Goal: Task Accomplishment & Management: Complete application form

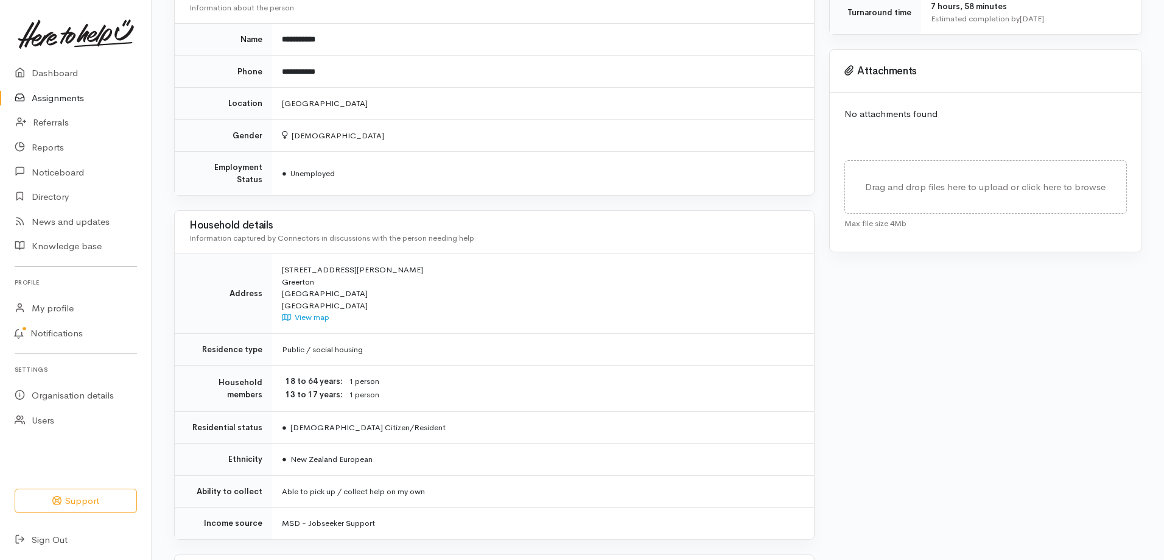
scroll to position [507, 0]
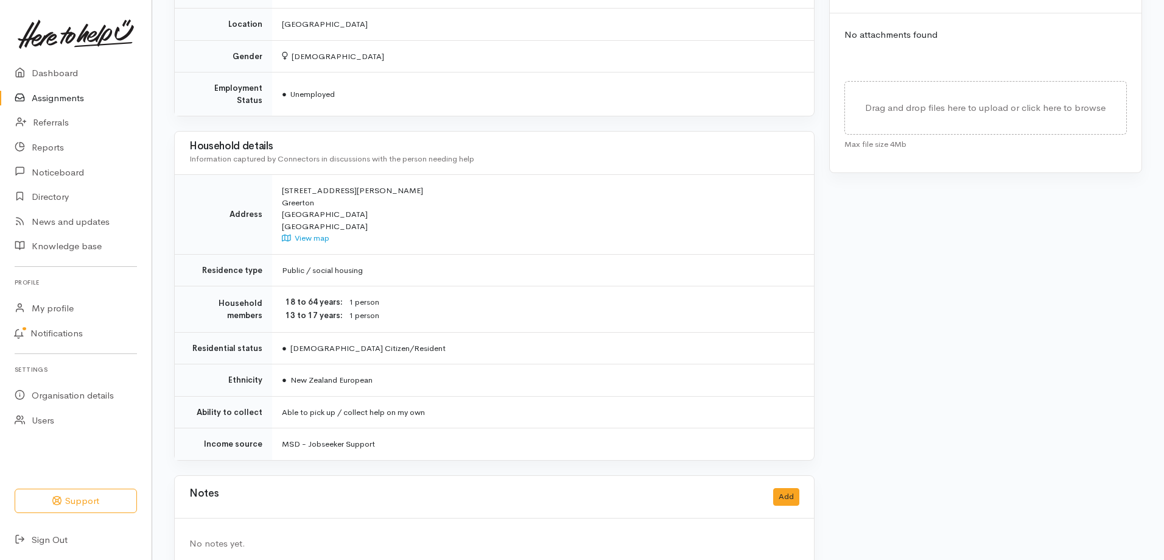
click at [590, 518] on div "No notes yet." at bounding box center [494, 543] width 639 height 51
click at [785, 488] on button "Add" at bounding box center [786, 497] width 26 height 18
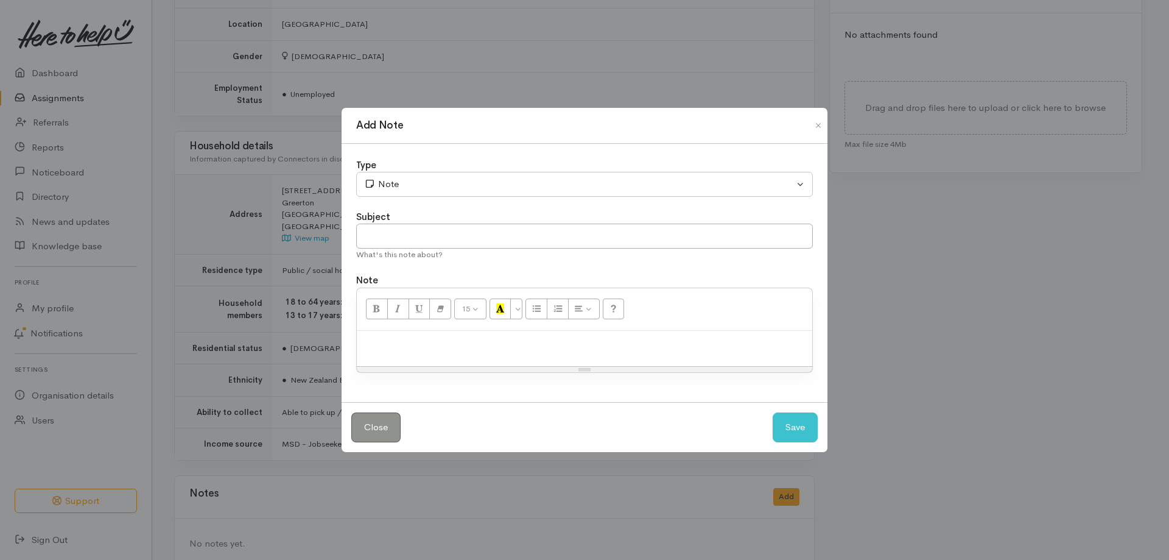
click at [609, 348] on p at bounding box center [584, 344] width 443 height 14
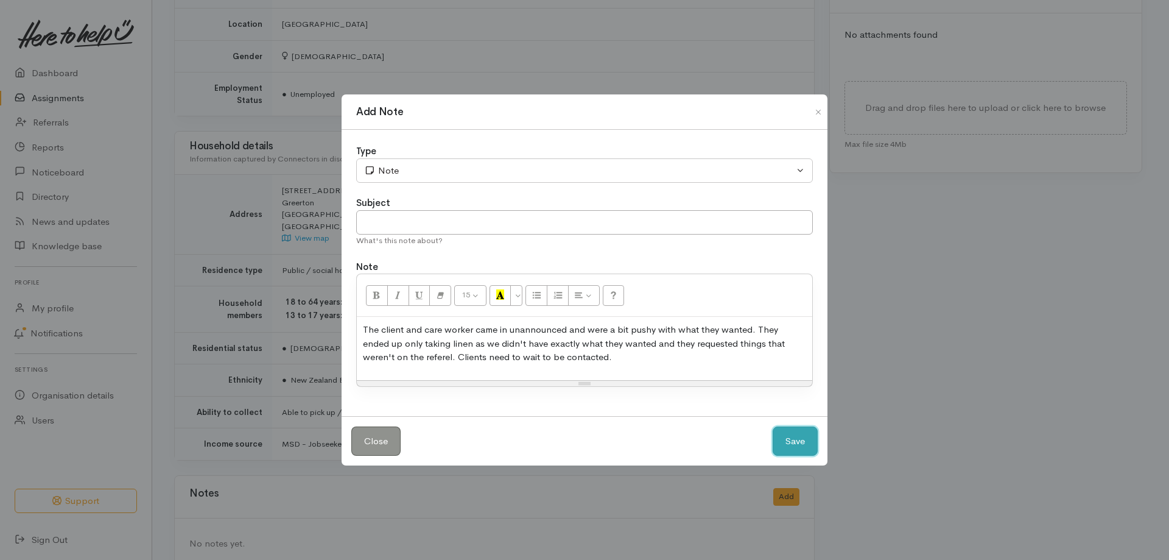
click at [784, 446] on button "Save" at bounding box center [795, 441] width 45 height 30
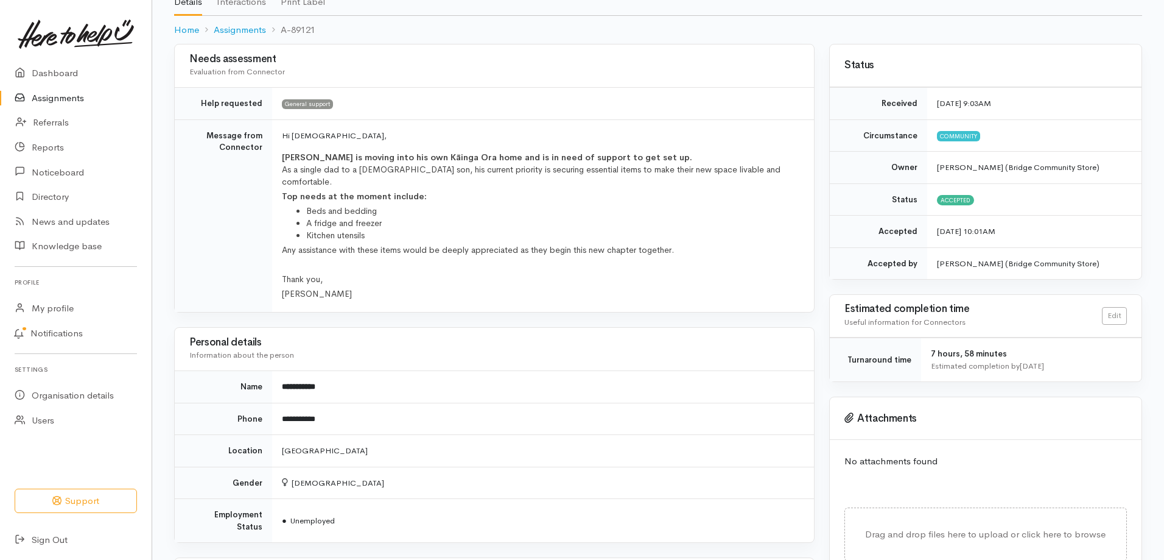
scroll to position [0, 0]
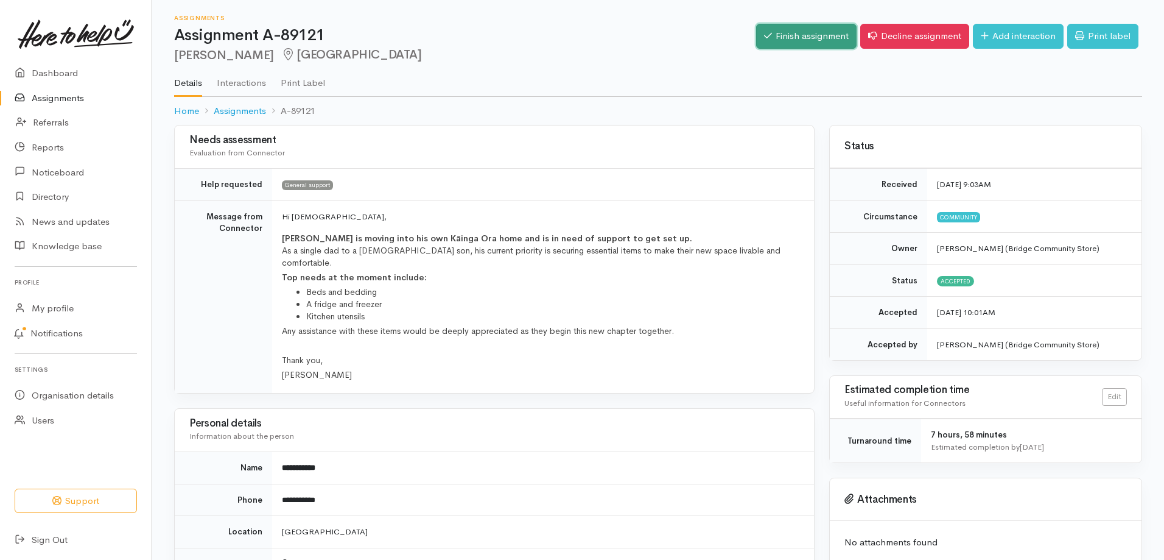
click at [818, 38] on link "Finish assignment" at bounding box center [806, 36] width 100 height 25
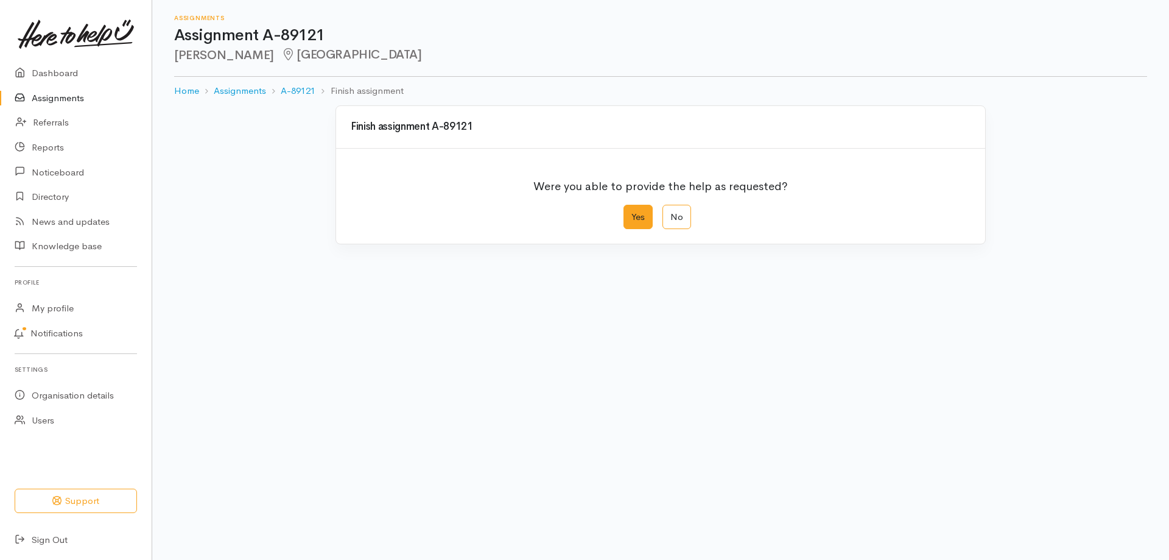
click at [640, 216] on label "Yes" at bounding box center [637, 217] width 29 height 25
click at [631, 212] on input "Yes" at bounding box center [627, 209] width 8 height 8
radio input "true"
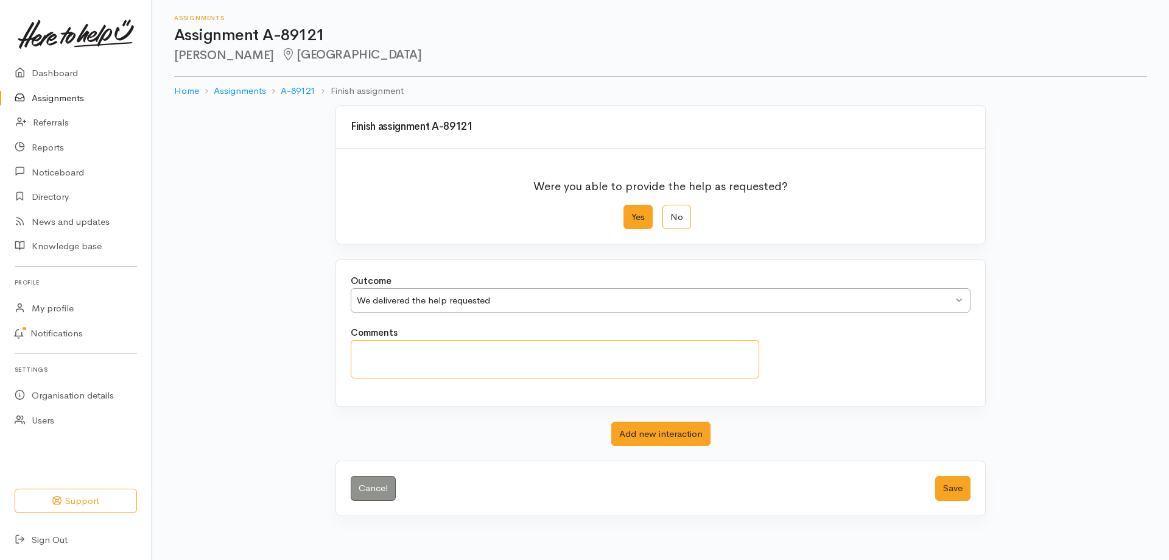
click at [516, 358] on textarea "Comments" at bounding box center [555, 359] width 409 height 38
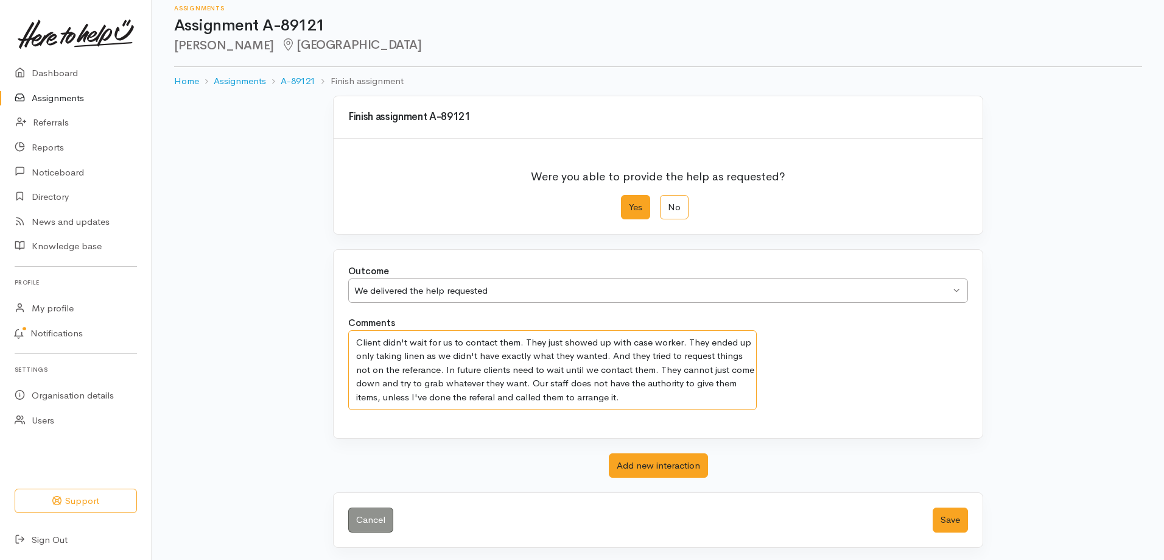
scroll to position [12, 0]
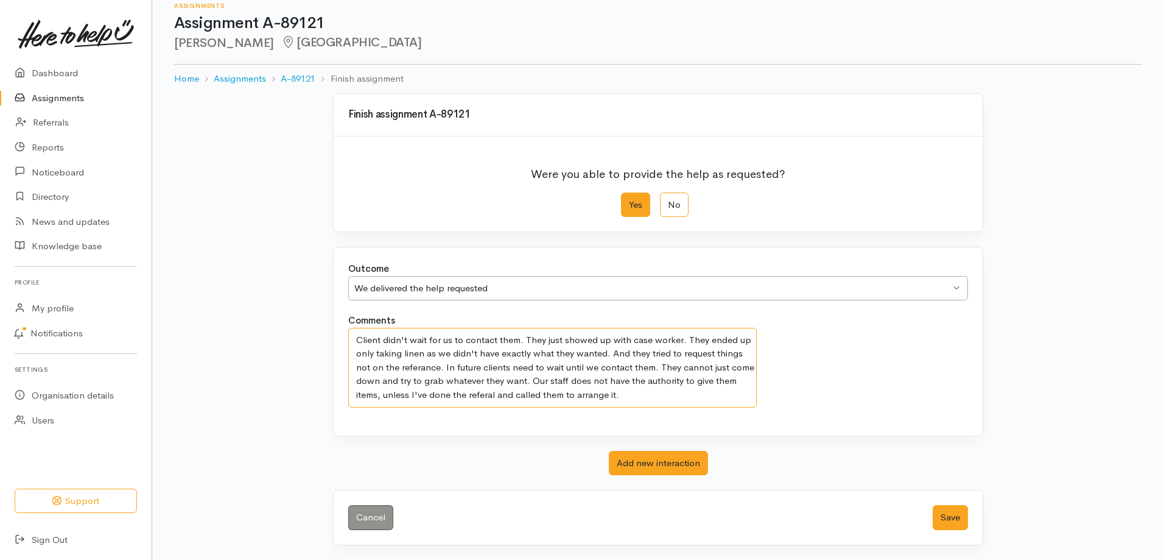
type textarea "Client didn't wait for us to contact them. They just showed up with case worker…"
click at [636, 207] on label "Yes" at bounding box center [635, 204] width 29 height 25
click at [629, 200] on input "Yes" at bounding box center [625, 196] width 8 height 8
click at [944, 517] on button "Save" at bounding box center [950, 517] width 35 height 25
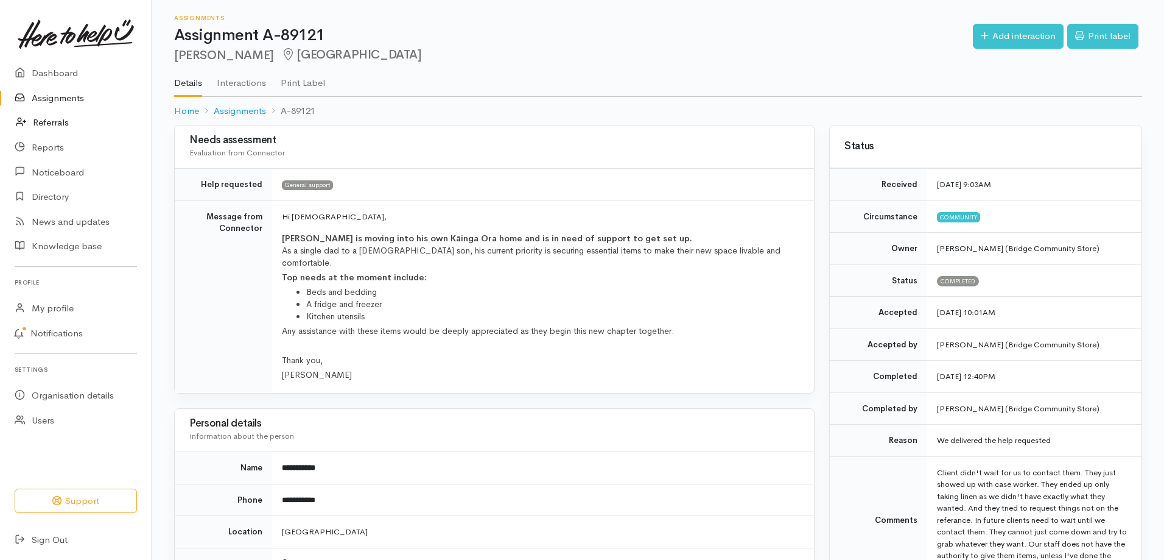
click at [55, 121] on link "Referrals" at bounding box center [76, 122] width 152 height 25
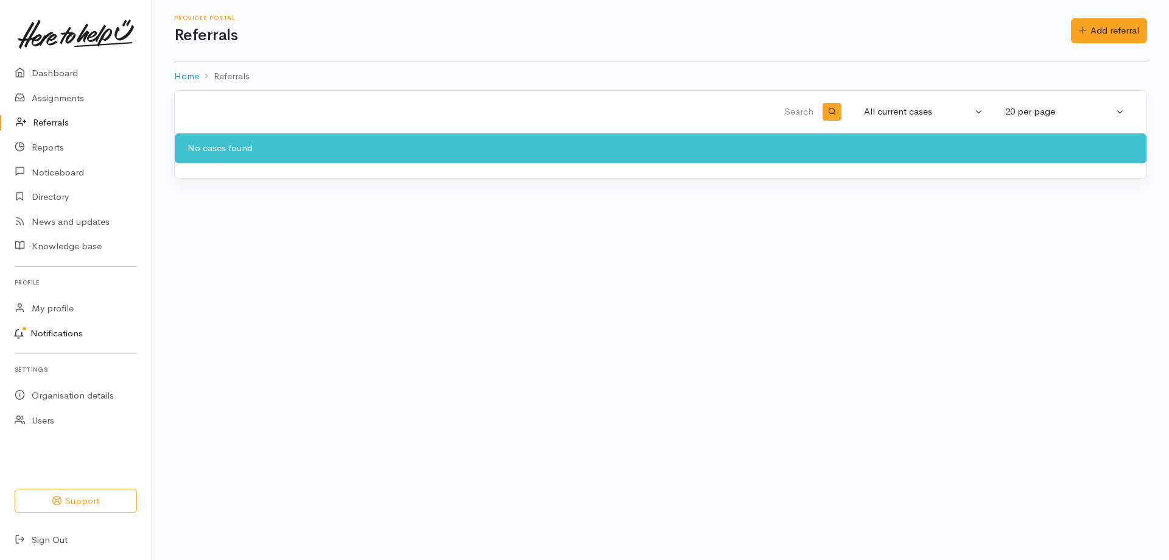
click at [60, 330] on link "Notifications" at bounding box center [73, 334] width 155 height 26
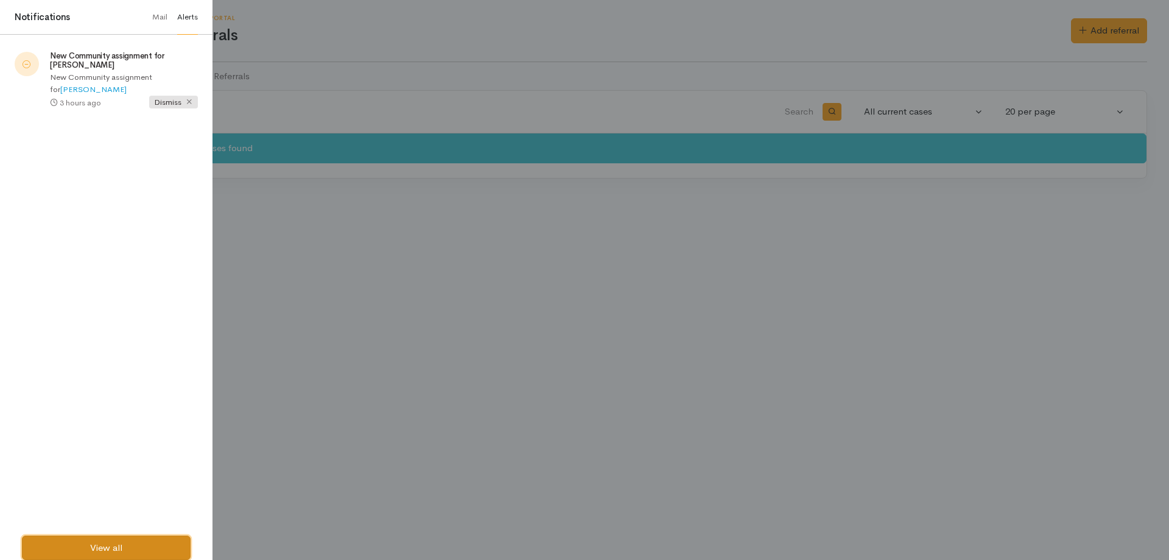
click at [121, 549] on link "View all" at bounding box center [106, 547] width 169 height 25
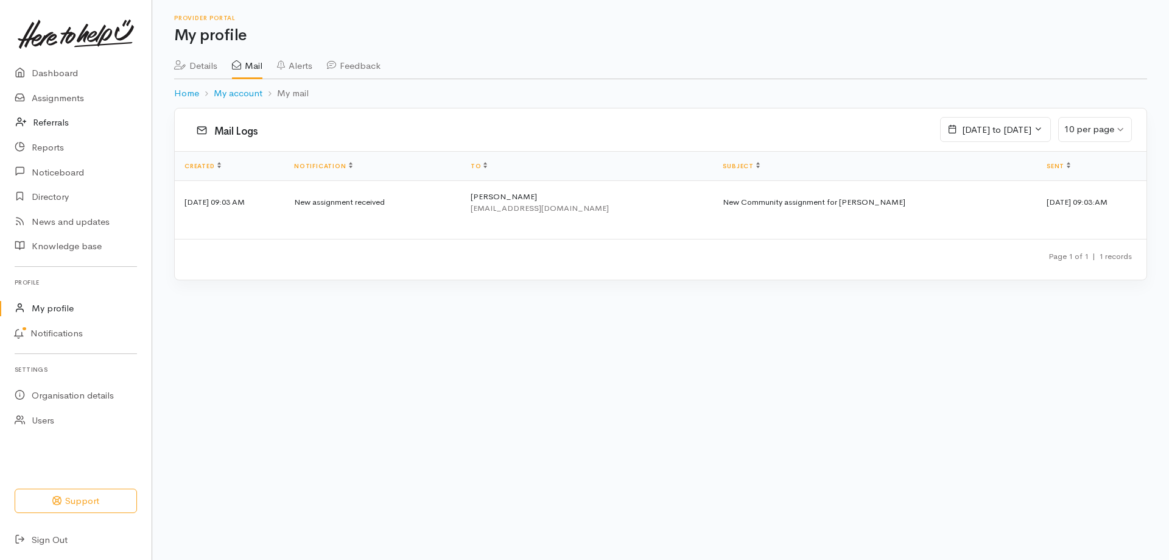
click at [72, 119] on link "Referrals" at bounding box center [76, 122] width 152 height 25
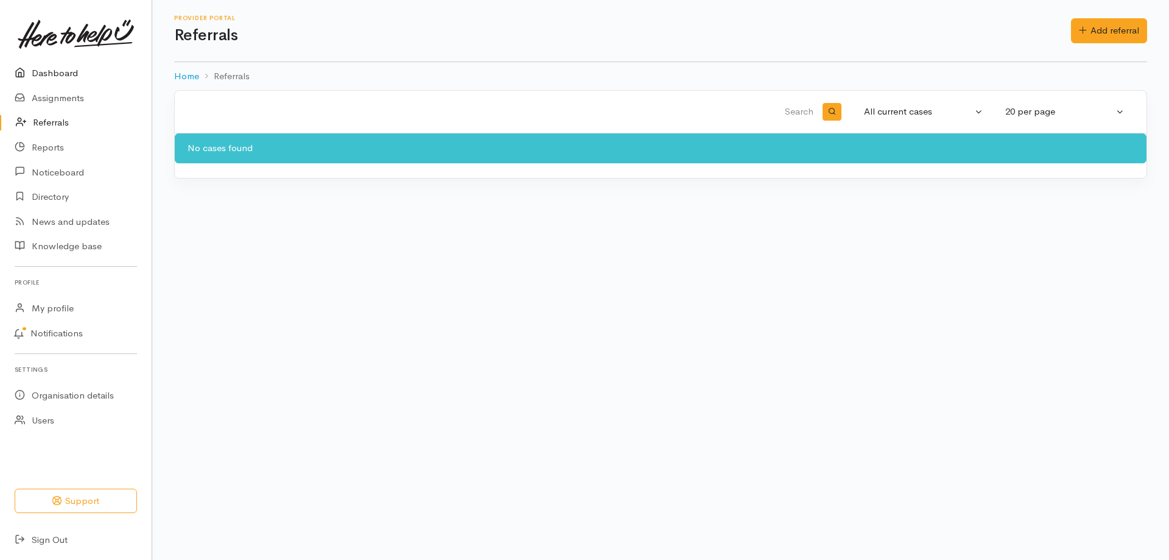
click at [85, 66] on link "Dashboard" at bounding box center [76, 73] width 152 height 25
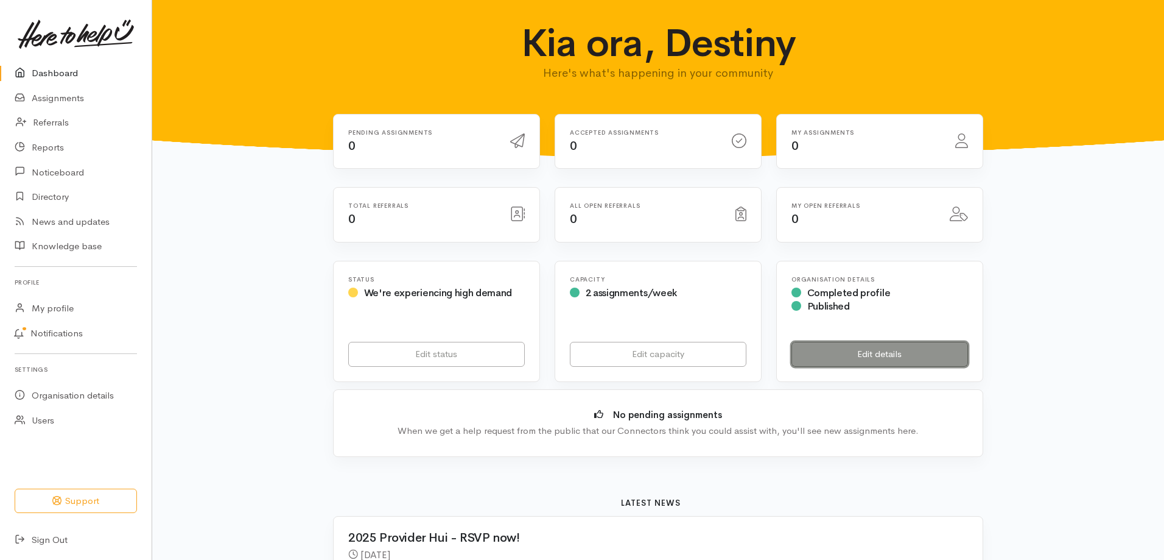
click at [878, 357] on link "Edit details" at bounding box center [879, 354] width 177 height 25
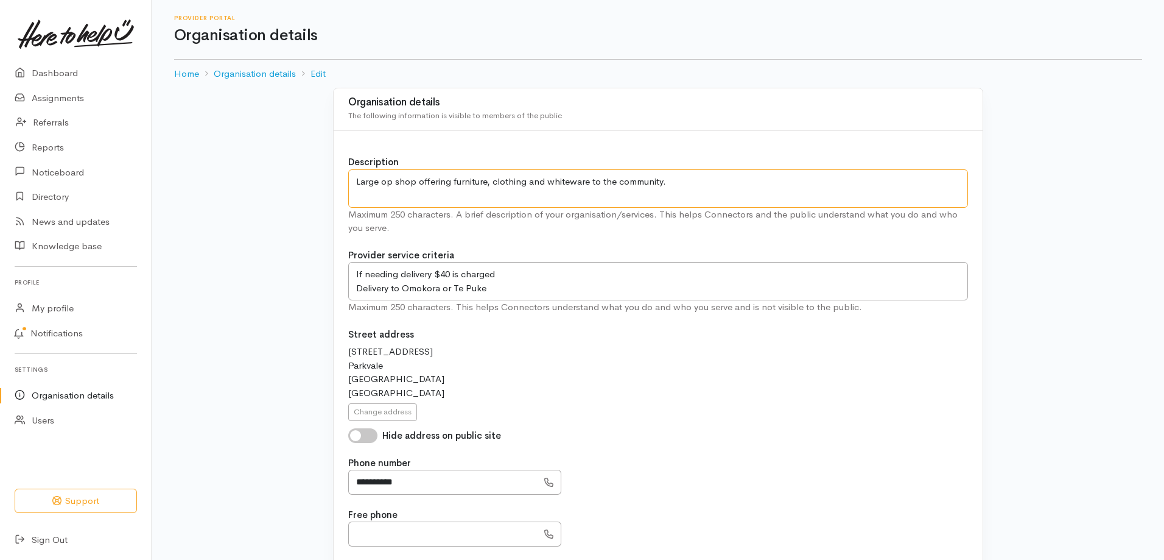
click at [587, 180] on textarea "Large op shop offering furniture, clothing and whiteware to the community." at bounding box center [658, 188] width 620 height 38
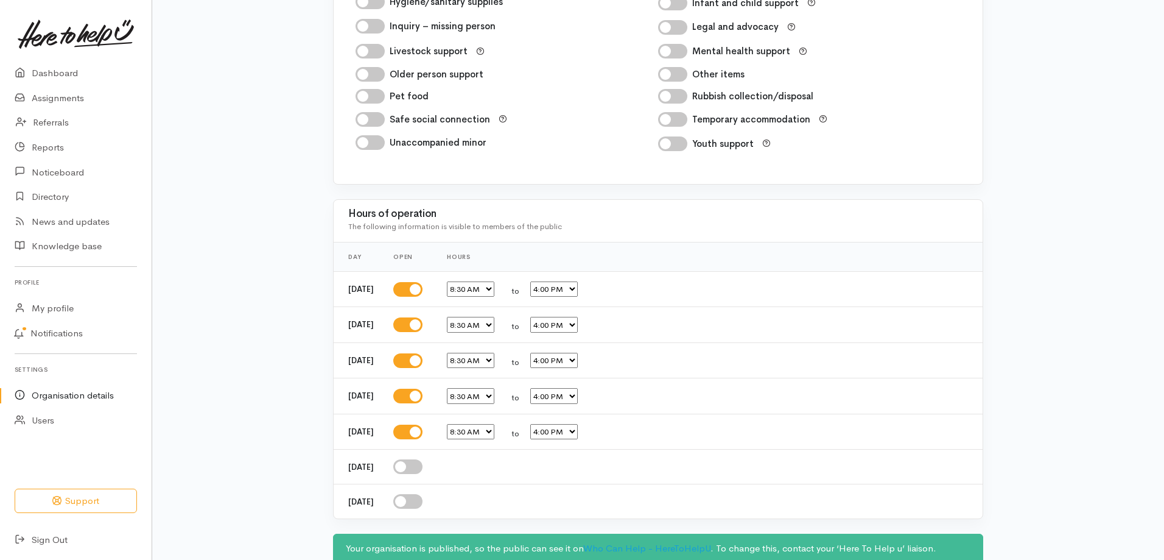
scroll to position [1461, 0]
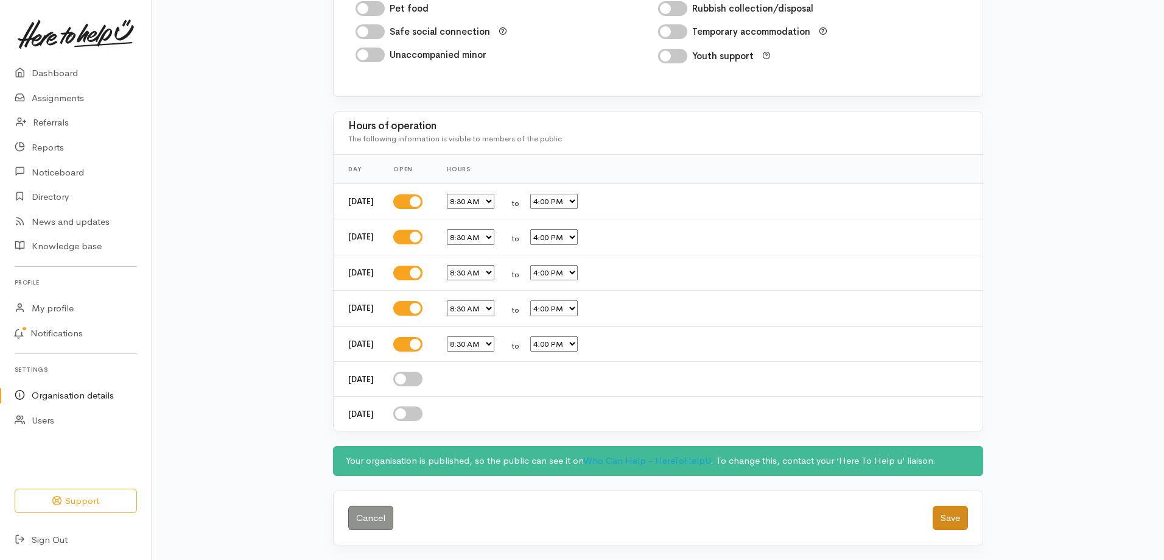
type textarea "Large op shop offering furniture, clothing and linen to the community."
click at [961, 514] on button "Save" at bounding box center [950, 517] width 35 height 25
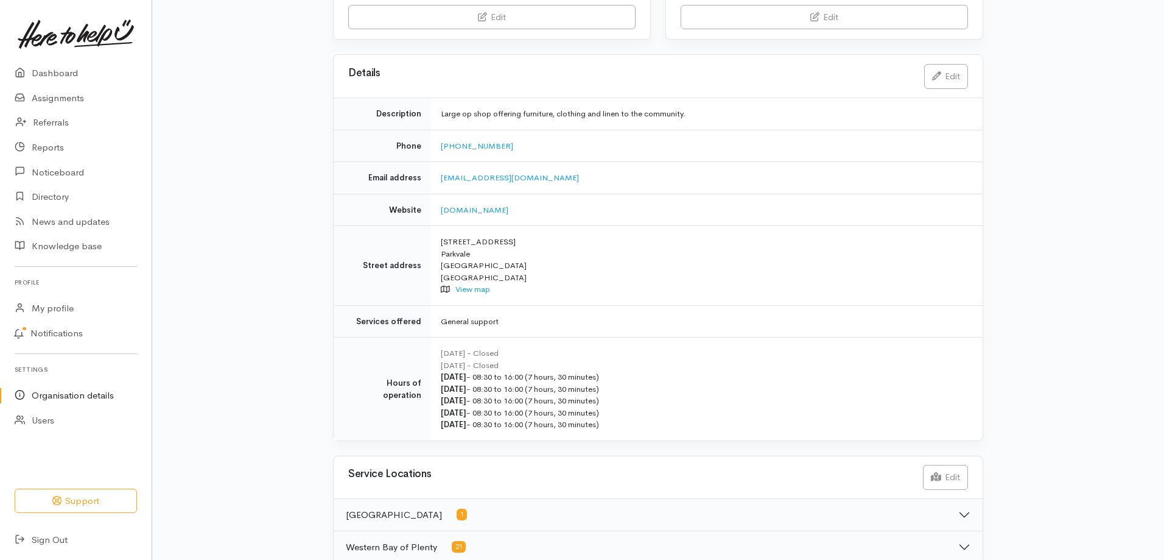
scroll to position [201, 0]
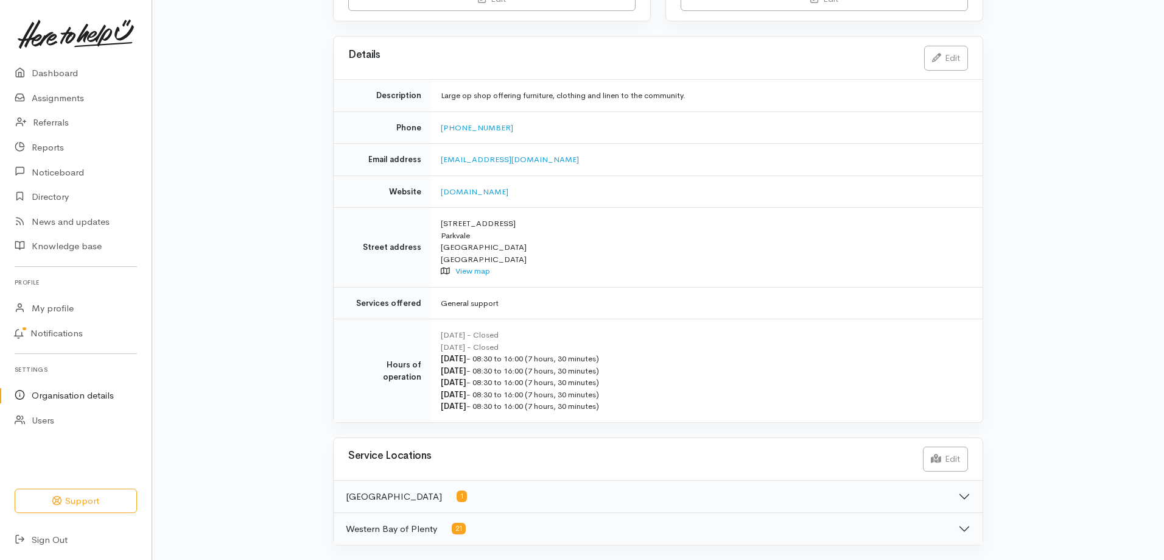
click at [538, 525] on button "Western Bay of Plenty 21" at bounding box center [658, 529] width 649 height 32
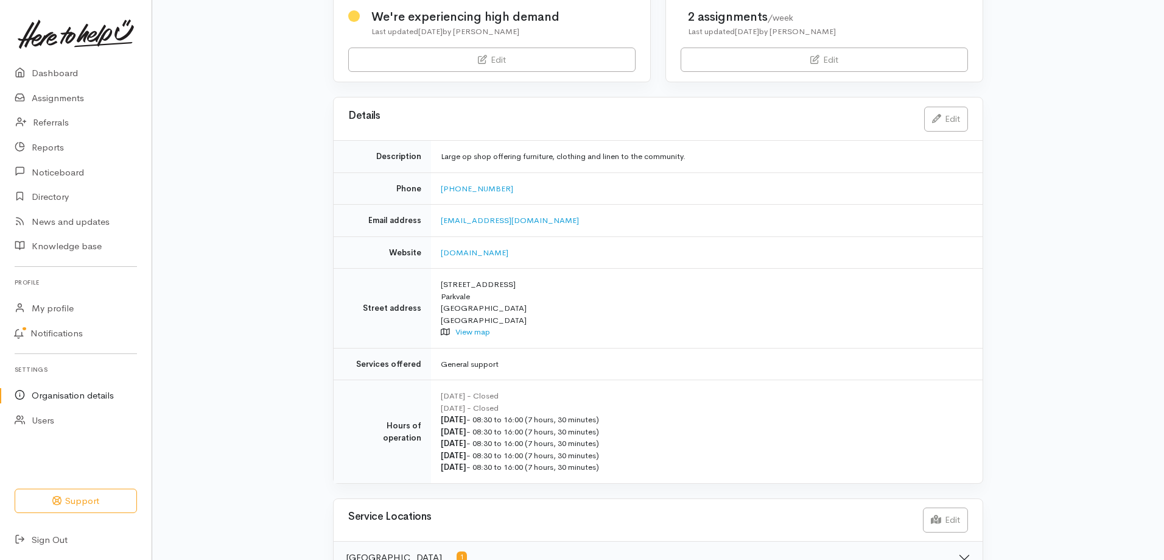
scroll to position [323, 0]
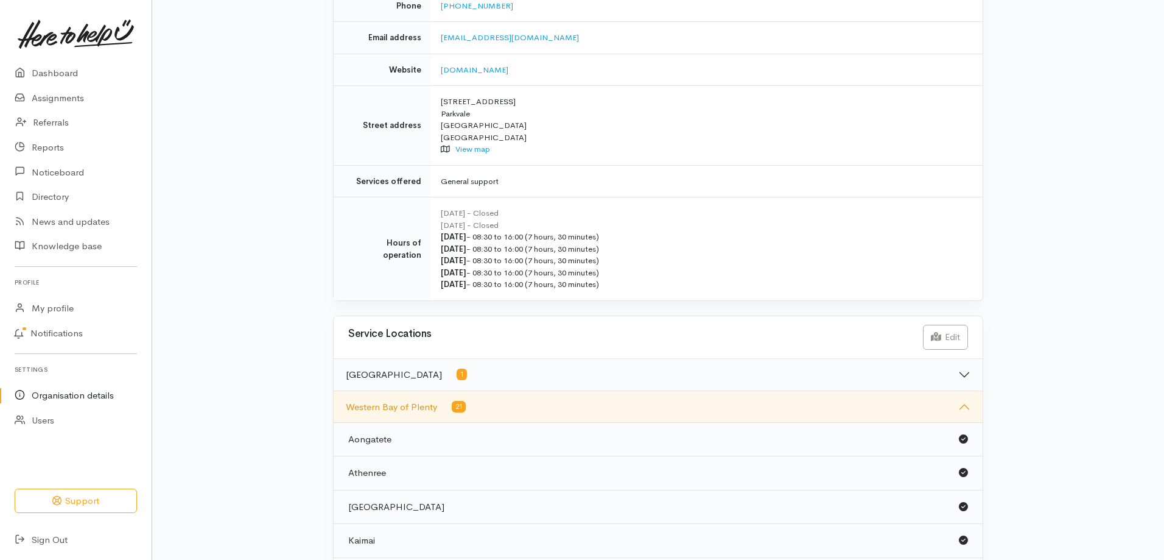
click at [502, 368] on button "Tauranga 1" at bounding box center [658, 375] width 649 height 32
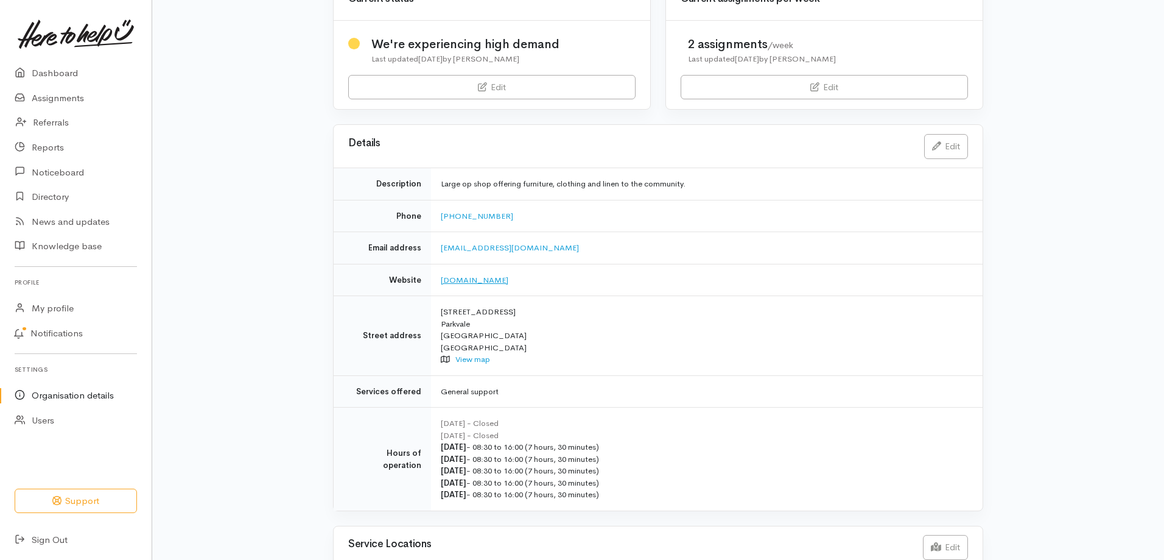
scroll to position [0, 0]
